Goal: Task Accomplishment & Management: Complete application form

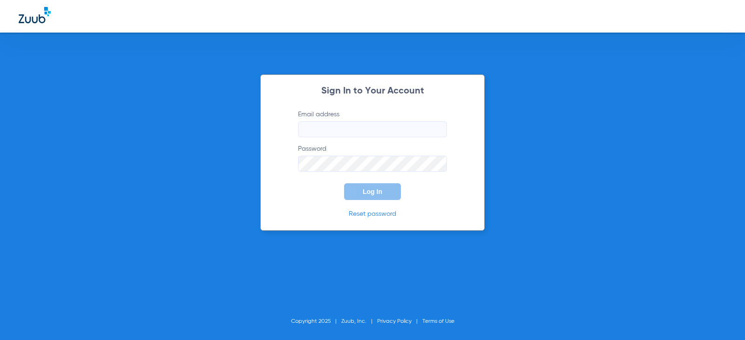
type input "[EMAIL_ADDRESS][DOMAIN_NAME]"
click at [382, 197] on button "Log In" at bounding box center [372, 191] width 57 height 17
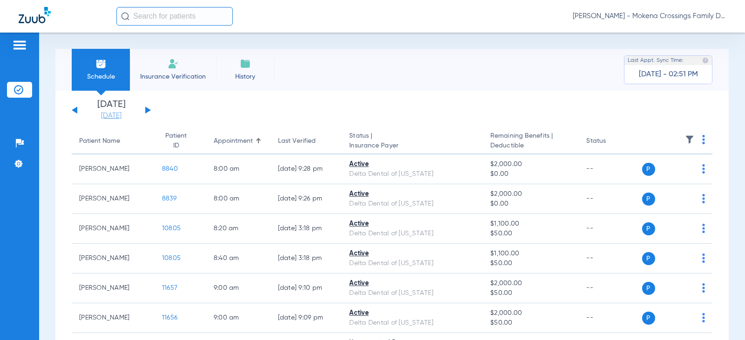
click at [112, 114] on link "[DATE]" at bounding box center [111, 115] width 56 height 9
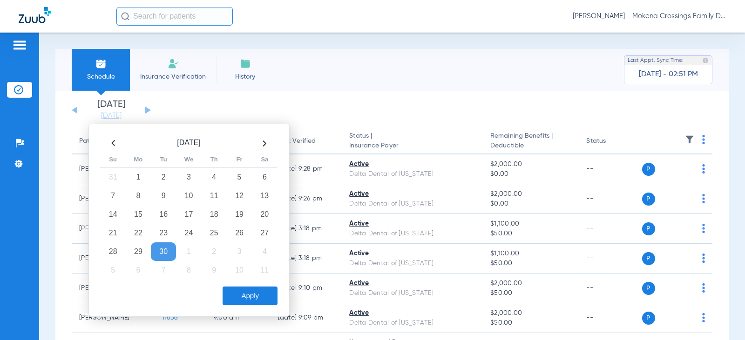
click at [263, 145] on th at bounding box center [264, 143] width 25 height 15
click at [158, 190] on td "7" at bounding box center [163, 196] width 25 height 19
click at [260, 296] on button "Apply" at bounding box center [249, 296] width 55 height 19
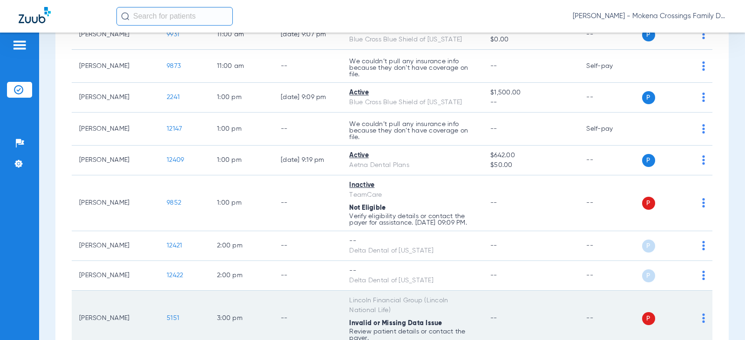
scroll to position [657, 0]
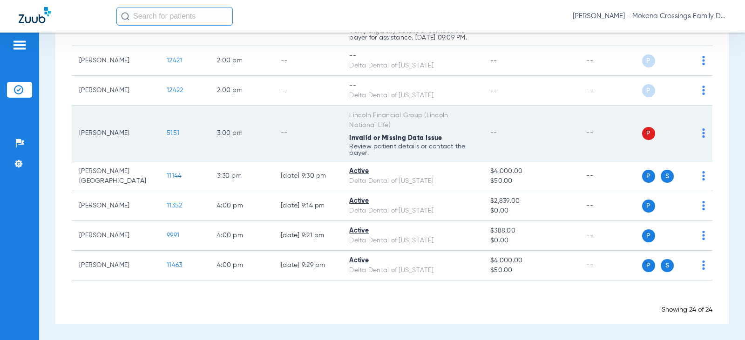
click at [167, 131] on span "5151" at bounding box center [173, 133] width 13 height 7
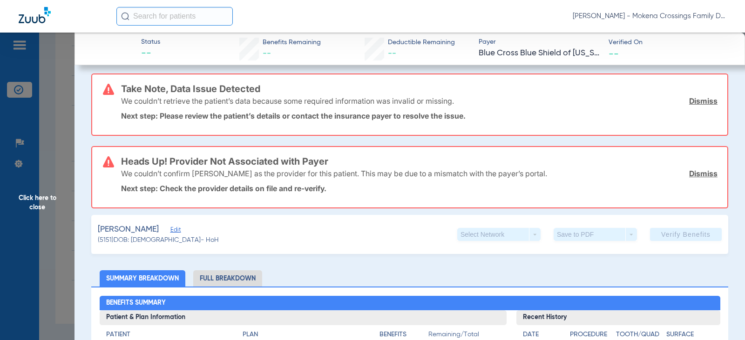
scroll to position [0, 0]
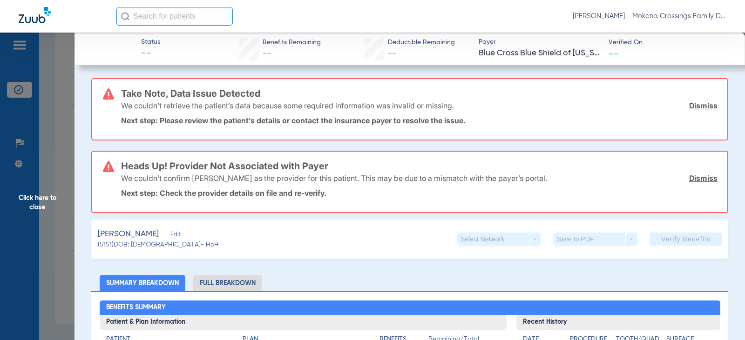
click at [172, 237] on span "Edit" at bounding box center [174, 235] width 8 height 9
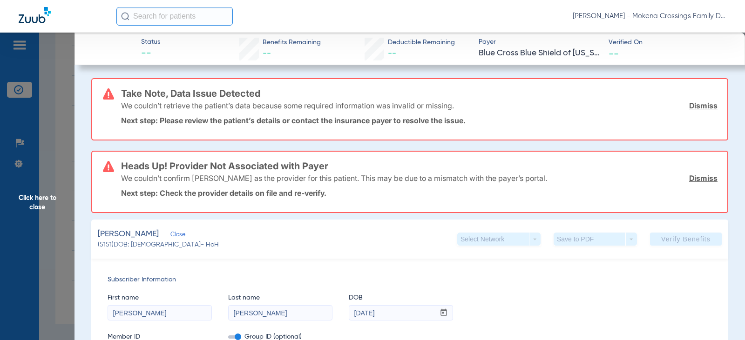
scroll to position [233, 0]
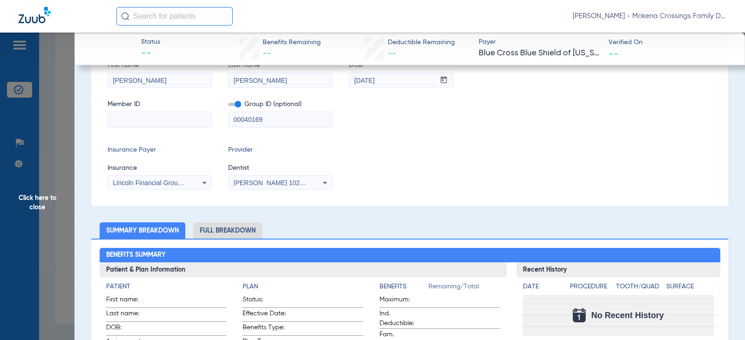
click at [163, 124] on input at bounding box center [159, 119] width 103 height 15
click at [301, 180] on span "[PERSON_NAME] 1023211844" at bounding box center [280, 182] width 92 height 7
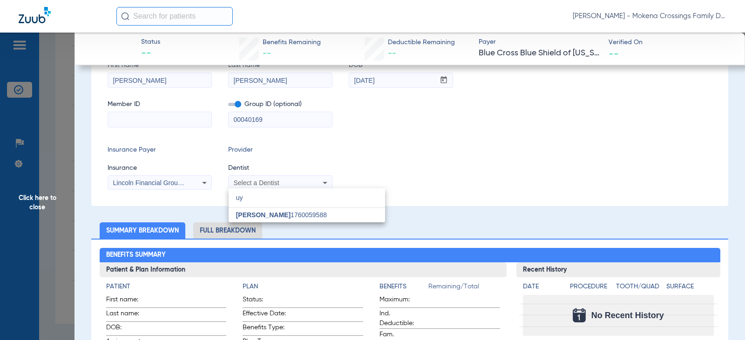
scroll to position [0, 0]
type input "uy"
click at [273, 211] on mat-option "[PERSON_NAME] 1760059588" at bounding box center [307, 215] width 156 height 15
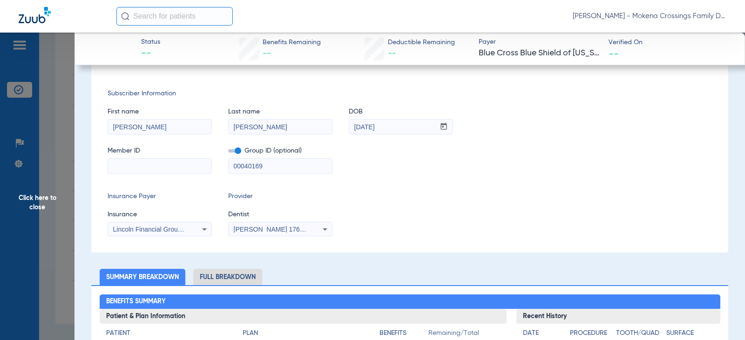
scroll to position [140, 0]
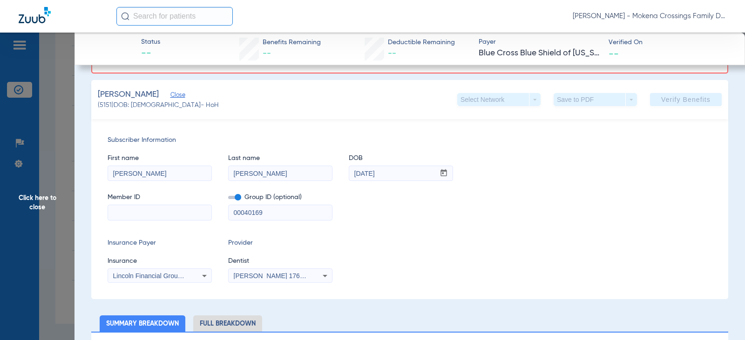
click at [180, 213] on input at bounding box center [159, 212] width 103 height 15
click at [183, 216] on input at bounding box center [159, 212] width 103 height 15
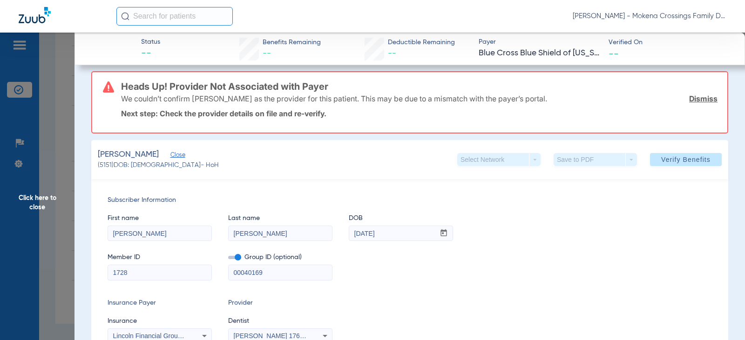
scroll to position [0, 0]
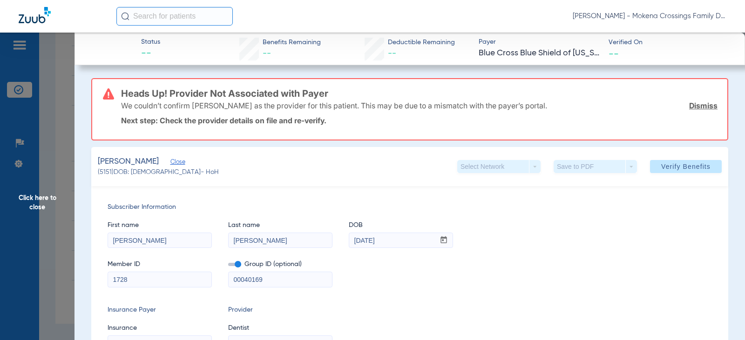
type input "1728"
click at [552, 244] on div "First name [PERSON_NAME] Last name [PERSON_NAME] mm / dd / yyyy [DATE]" at bounding box center [410, 230] width 604 height 36
click at [680, 167] on span "Verify Benefits" at bounding box center [685, 166] width 49 height 7
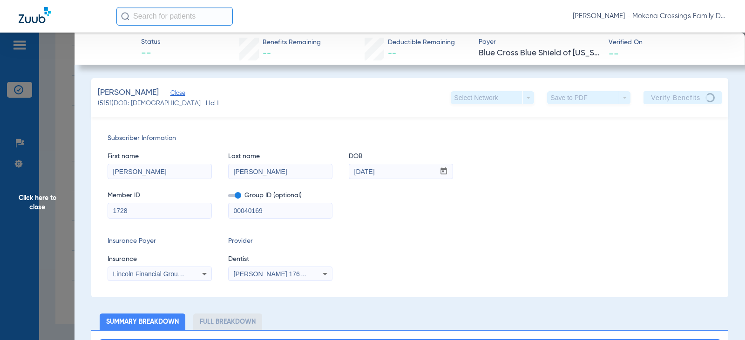
click at [50, 223] on span "Click here to close" at bounding box center [37, 203] width 74 height 340
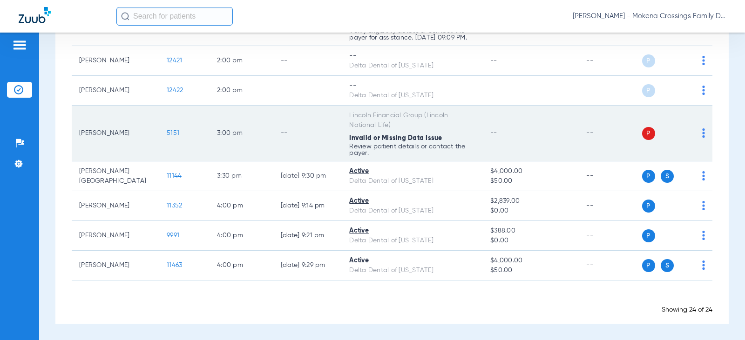
click at [167, 131] on span "5151" at bounding box center [173, 133] width 13 height 7
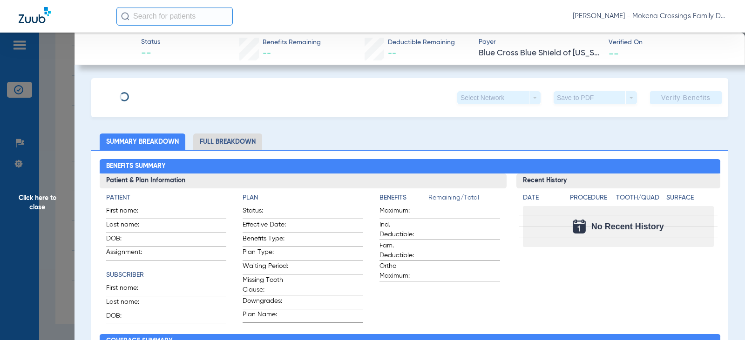
type input "[PERSON_NAME]"
type input "[DATE]"
type input "00040169"
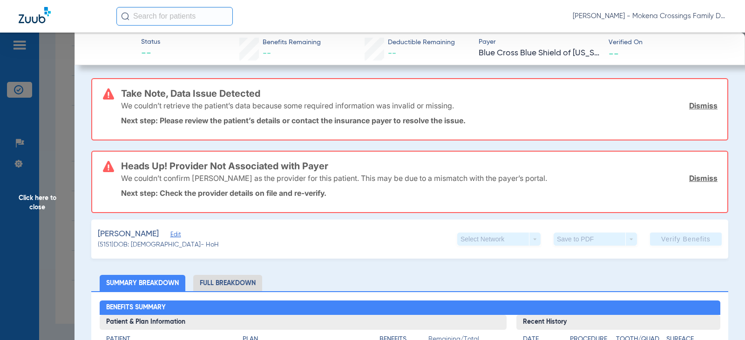
click at [169, 241] on span "(5151) DOB: [DEMOGRAPHIC_DATA] - HoH" at bounding box center [158, 245] width 121 height 10
click at [170, 237] on span "Edit" at bounding box center [174, 235] width 8 height 9
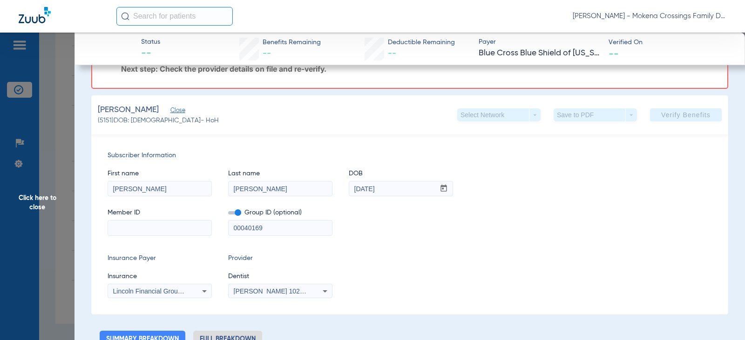
scroll to position [186, 0]
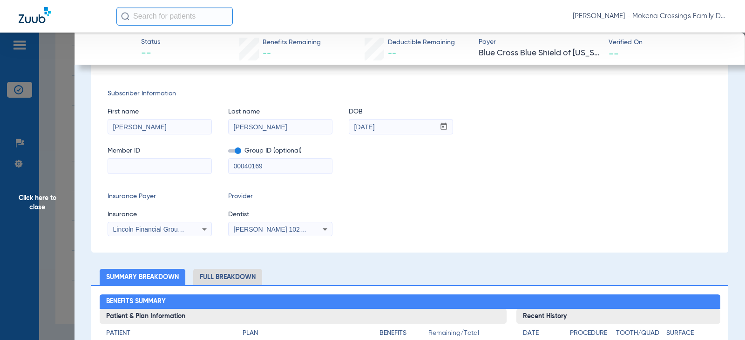
click at [169, 163] on input at bounding box center [159, 166] width 103 height 15
click at [134, 166] on input at bounding box center [159, 166] width 103 height 15
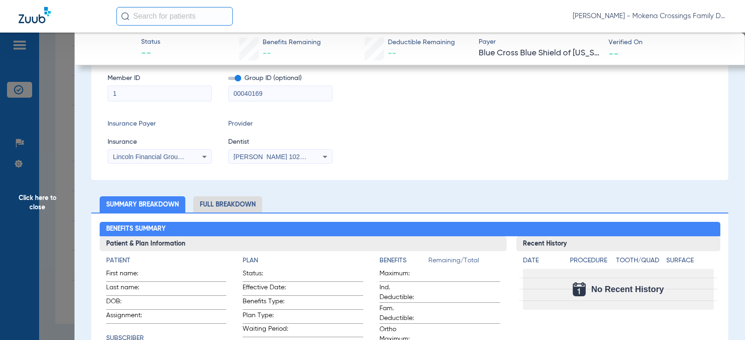
scroll to position [114, 0]
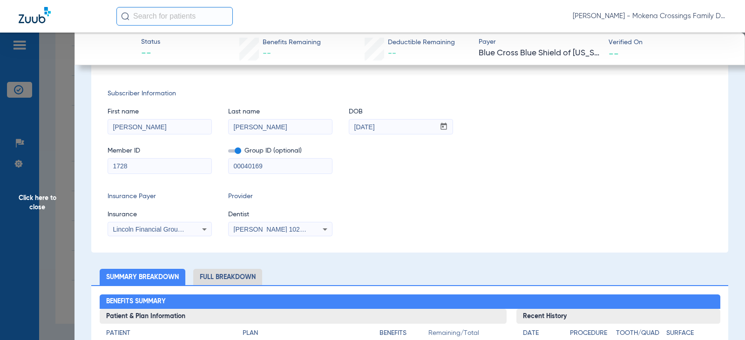
type input "1728"
click at [311, 225] on div "[PERSON_NAME] 1023211844" at bounding box center [280, 229] width 103 height 11
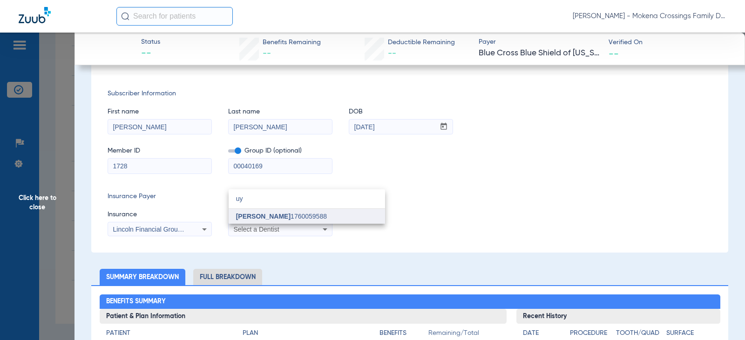
type input "uy"
click at [294, 217] on span "[PERSON_NAME] 1760059588" at bounding box center [281, 216] width 91 height 7
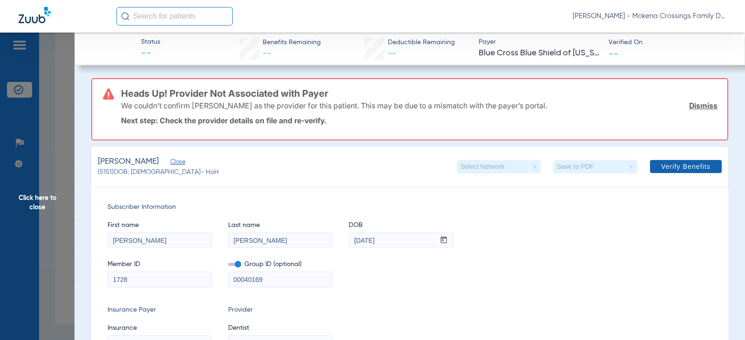
click at [669, 171] on span at bounding box center [686, 166] width 72 height 22
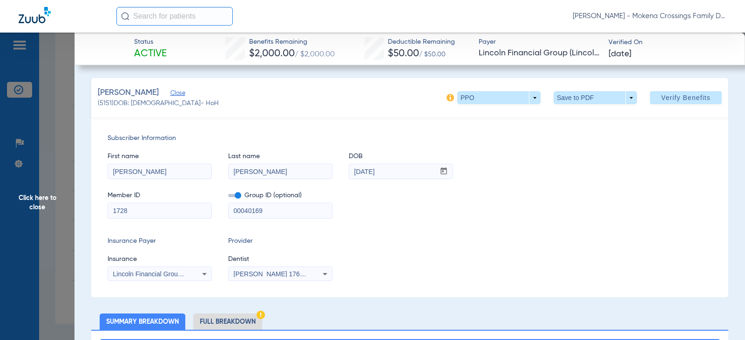
click at [170, 94] on span "Close" at bounding box center [174, 94] width 8 height 9
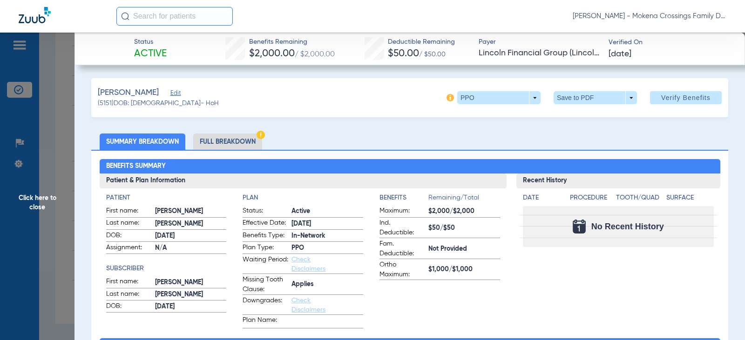
click at [54, 228] on span "Click here to close" at bounding box center [37, 203] width 74 height 340
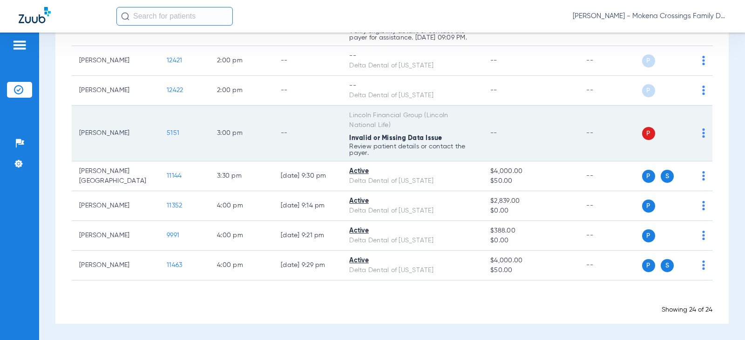
click at [167, 132] on span "5151" at bounding box center [173, 133] width 13 height 7
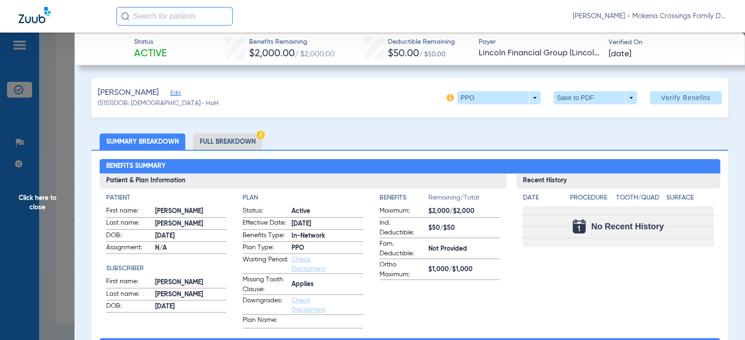
click at [247, 135] on li "Full Breakdown" at bounding box center [227, 142] width 69 height 16
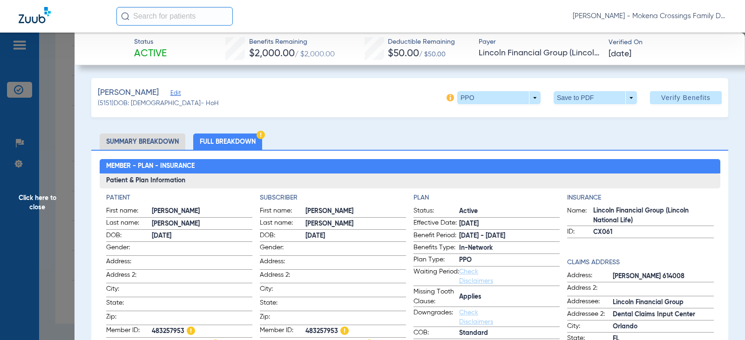
click at [446, 99] on img at bounding box center [449, 97] width 7 height 7
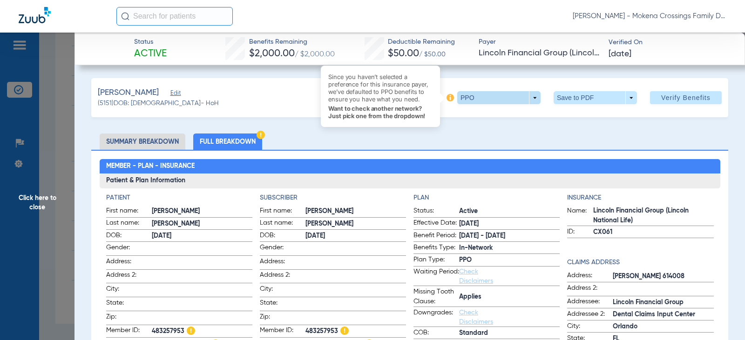
click at [470, 99] on span at bounding box center [498, 97] width 83 height 13
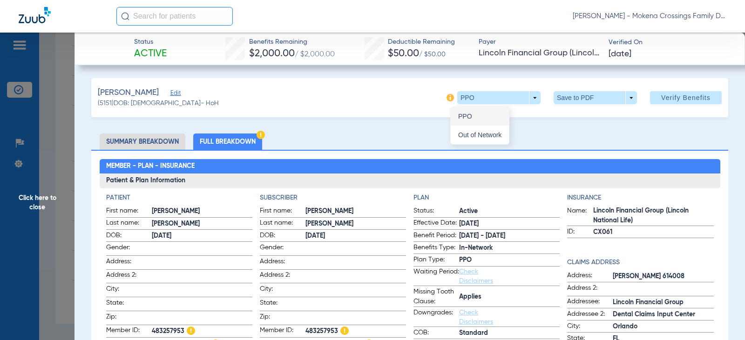
click at [465, 112] on button "PPO" at bounding box center [480, 116] width 58 height 19
click at [38, 216] on span "Click here to close" at bounding box center [37, 203] width 74 height 340
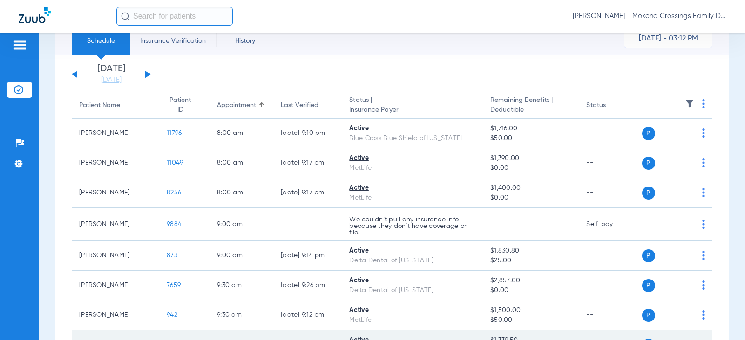
scroll to position [6, 0]
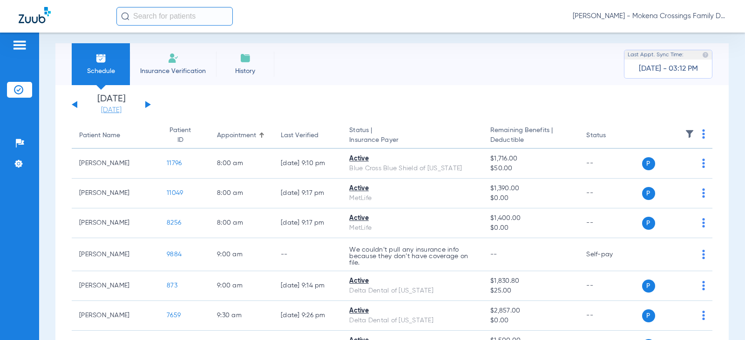
click at [119, 112] on link "[DATE]" at bounding box center [111, 110] width 56 height 9
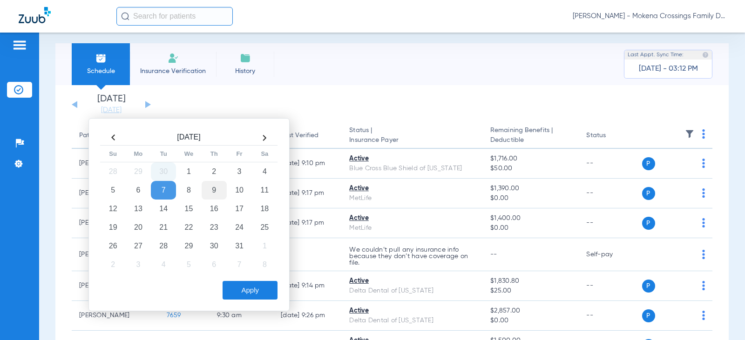
click at [206, 189] on td "9" at bounding box center [214, 190] width 25 height 19
click at [257, 288] on button "Apply" at bounding box center [249, 290] width 55 height 19
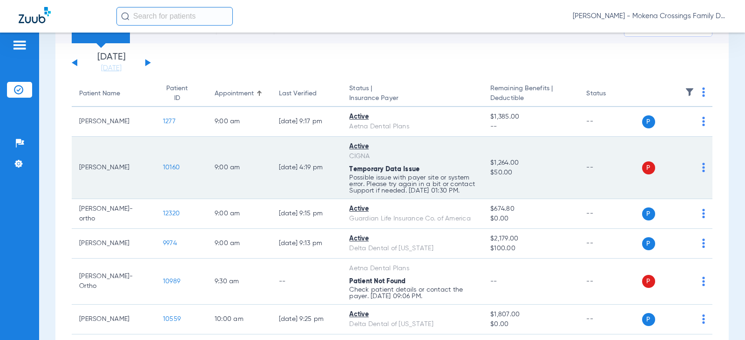
scroll to position [47, 0]
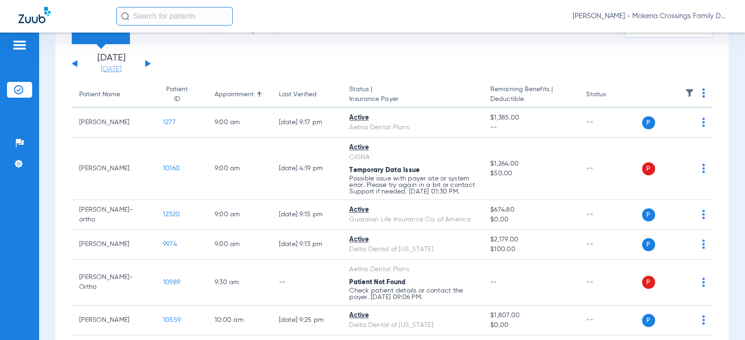
click at [118, 68] on link "[DATE]" at bounding box center [111, 69] width 56 height 9
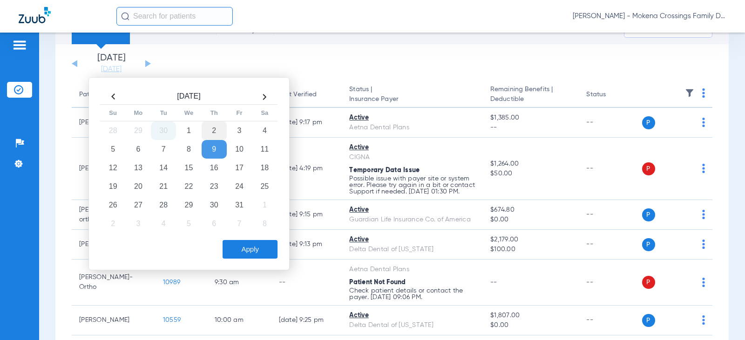
click at [210, 132] on td "2" at bounding box center [214, 130] width 25 height 19
click at [246, 248] on button "Apply" at bounding box center [249, 249] width 55 height 19
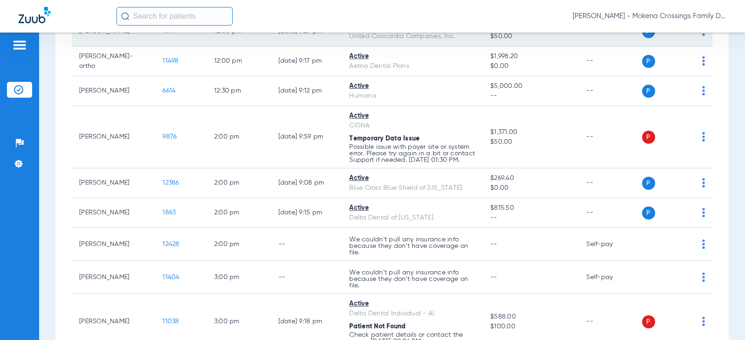
scroll to position [512, 0]
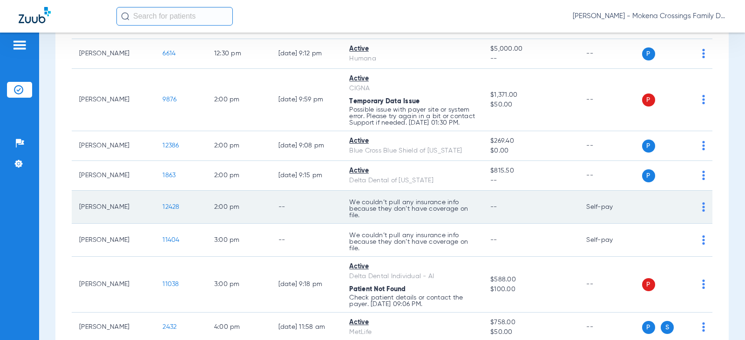
click at [164, 210] on span "12428" at bounding box center [170, 207] width 17 height 7
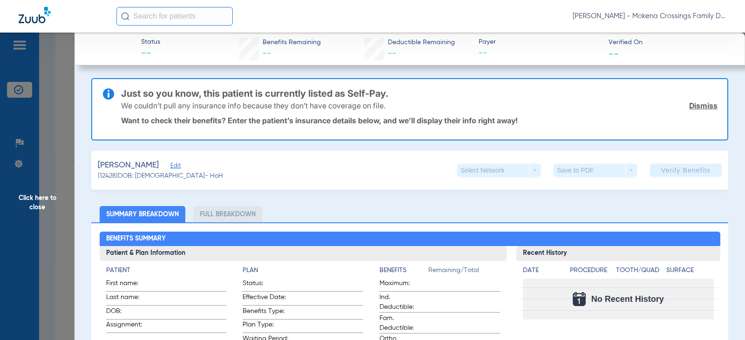
click at [170, 163] on span "Edit" at bounding box center [174, 166] width 8 height 9
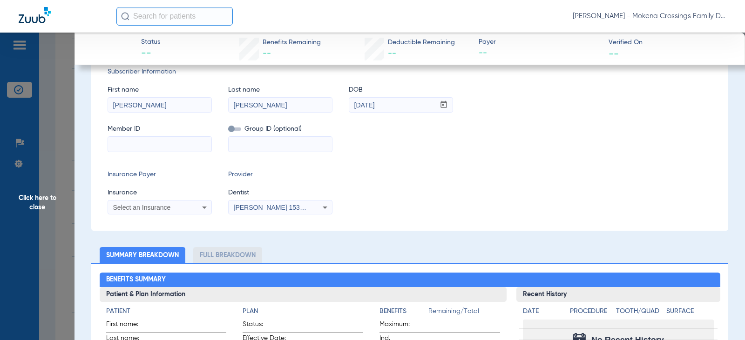
scroll to position [140, 0]
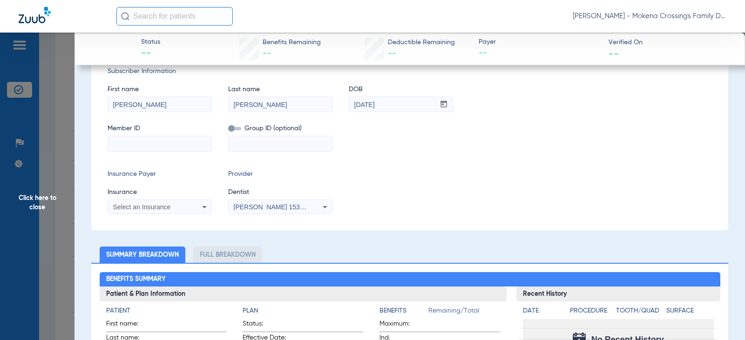
click at [199, 206] on icon at bounding box center [204, 207] width 11 height 11
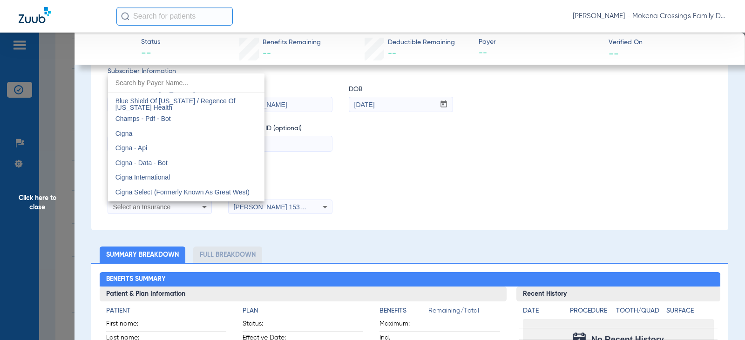
scroll to position [1303, 0]
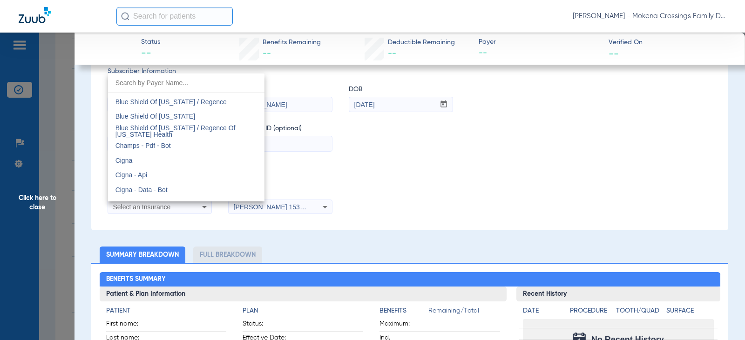
click at [195, 156] on mat-option "Cigna" at bounding box center [186, 160] width 156 height 15
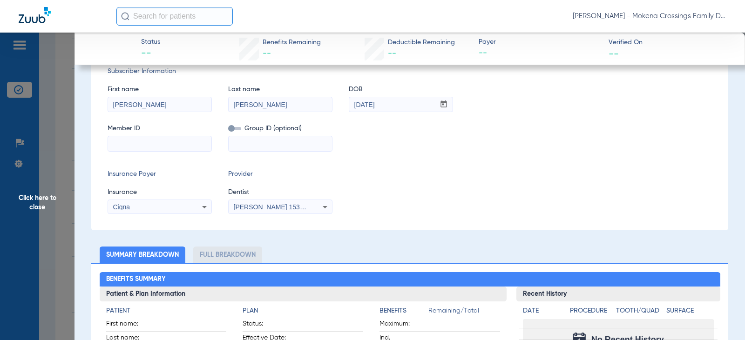
click at [189, 150] on input at bounding box center [159, 143] width 103 height 15
click at [145, 144] on input at bounding box center [159, 143] width 103 height 15
click at [161, 144] on input at bounding box center [159, 143] width 103 height 15
paste input "U6682805506"
type input "U6682805506"
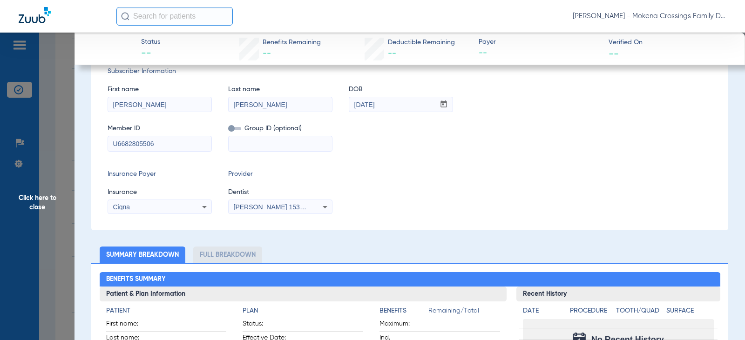
click at [260, 142] on input at bounding box center [280, 143] width 103 height 15
type input "2500656"
click at [511, 198] on div "Insurance Payer Insurance Cigna Provider Dentist [PERSON_NAME] 1538554126" at bounding box center [410, 191] width 604 height 45
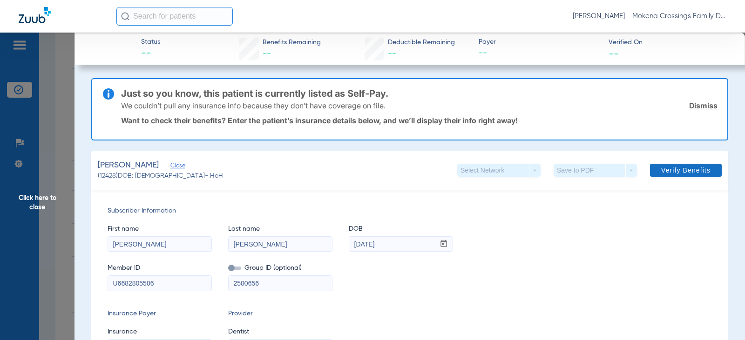
click at [650, 175] on span at bounding box center [686, 170] width 72 height 22
